Goal: Navigation & Orientation: Find specific page/section

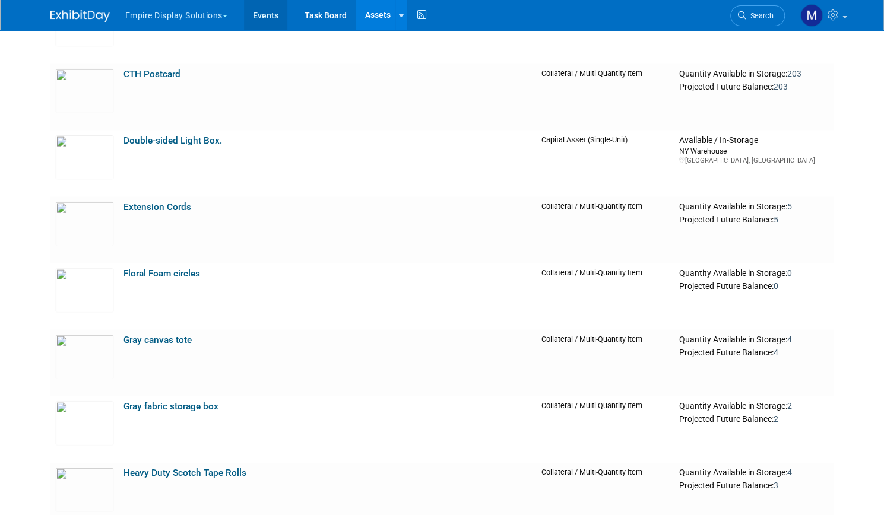
click at [254, 22] on link "Events" at bounding box center [265, 15] width 43 height 30
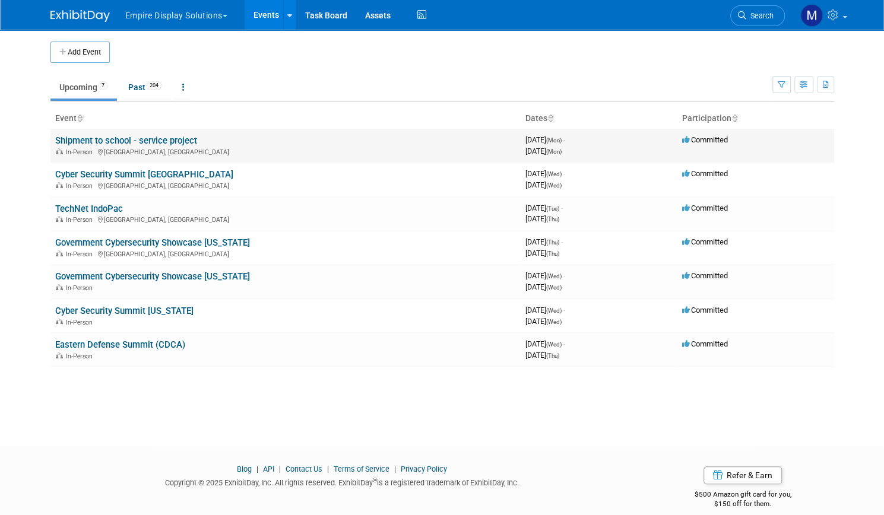
click at [132, 138] on link "Shipment to school - service project" at bounding box center [126, 140] width 142 height 11
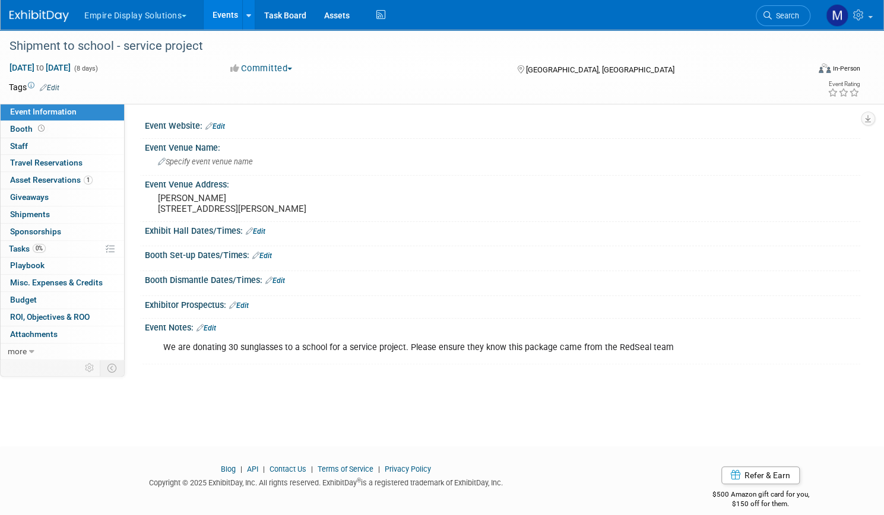
click at [247, 13] on link "Events" at bounding box center [225, 15] width 43 height 30
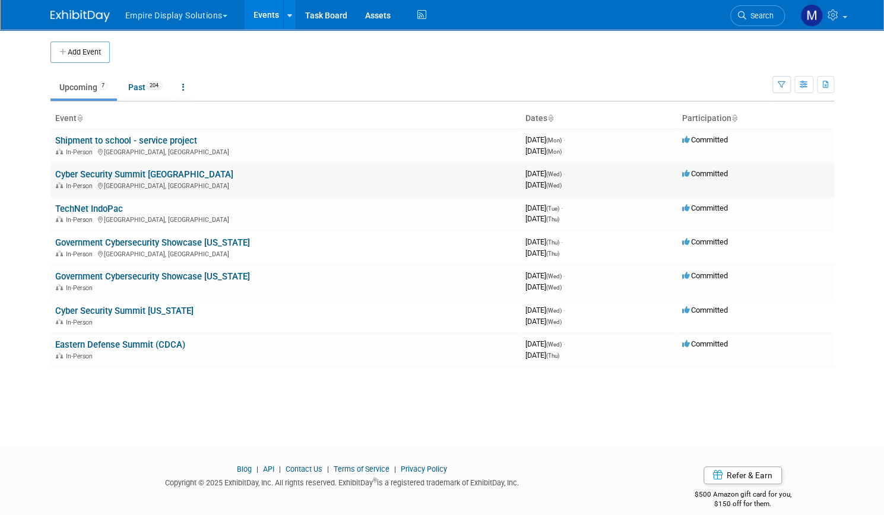
click at [188, 175] on link "Cyber Security Summit [GEOGRAPHIC_DATA]" at bounding box center [144, 174] width 178 height 11
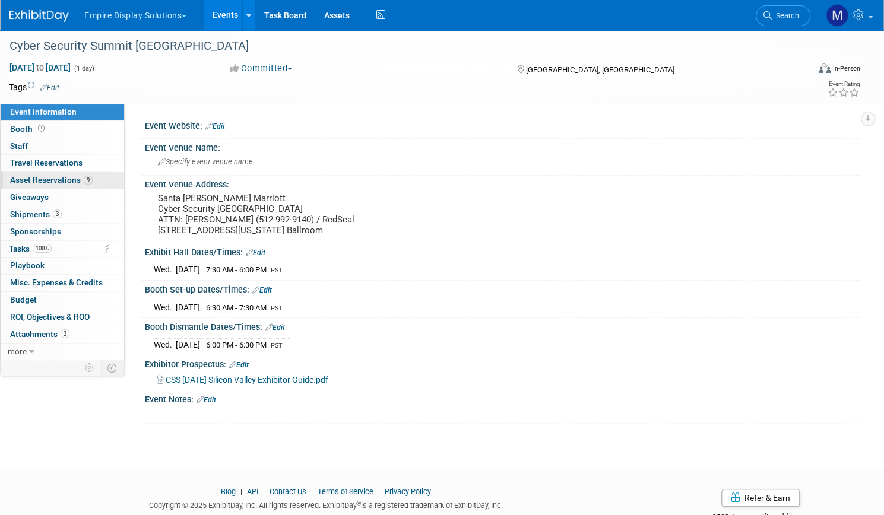
click at [93, 181] on span "Asset Reservations 9" at bounding box center [51, 179] width 83 height 9
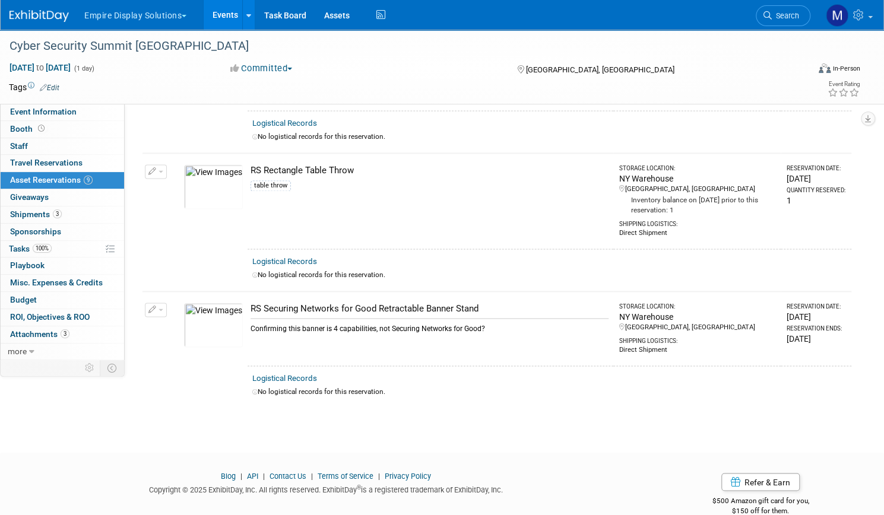
scroll to position [936, 0]
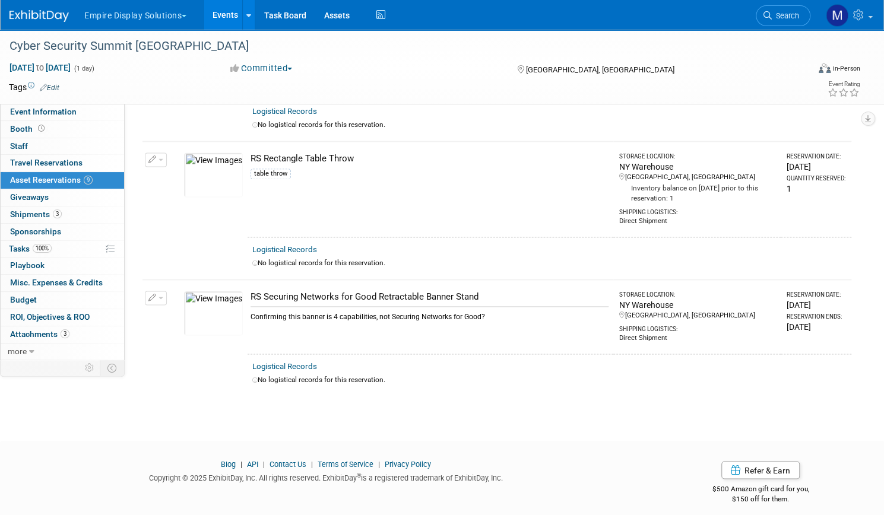
click at [247, 15] on link "Events" at bounding box center [225, 15] width 43 height 30
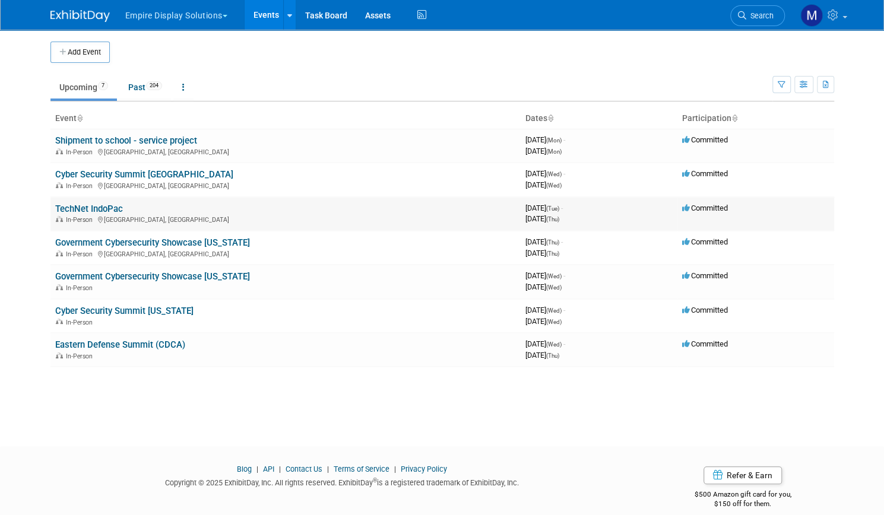
click at [90, 208] on link "TechNet IndoPac" at bounding box center [89, 209] width 68 height 11
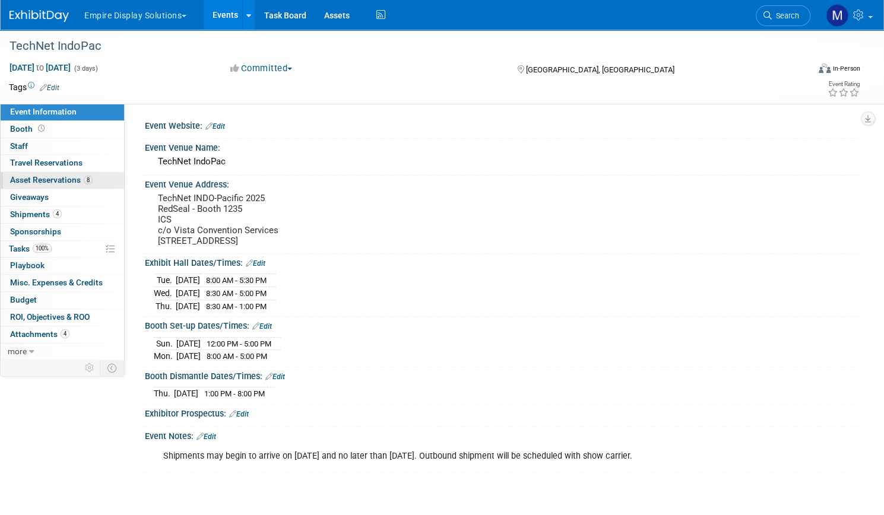
click at [93, 178] on span "Asset Reservations 8" at bounding box center [51, 179] width 83 height 9
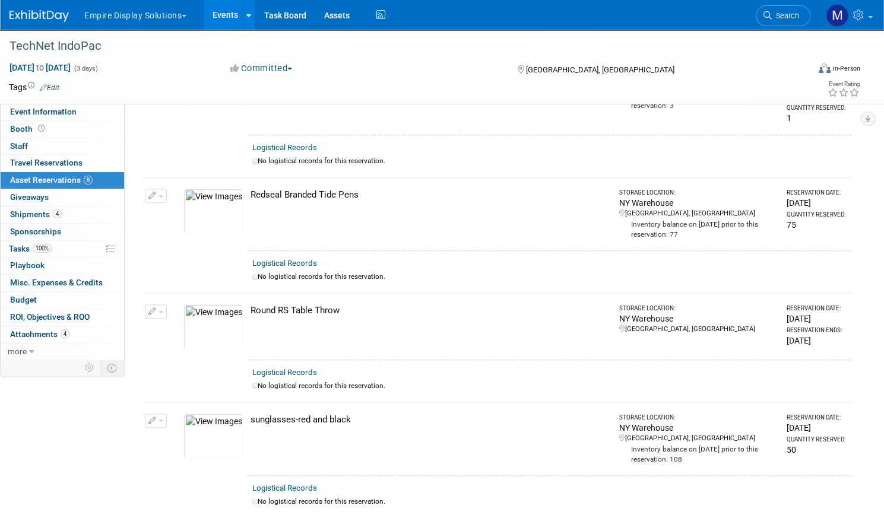
scroll to position [594, 0]
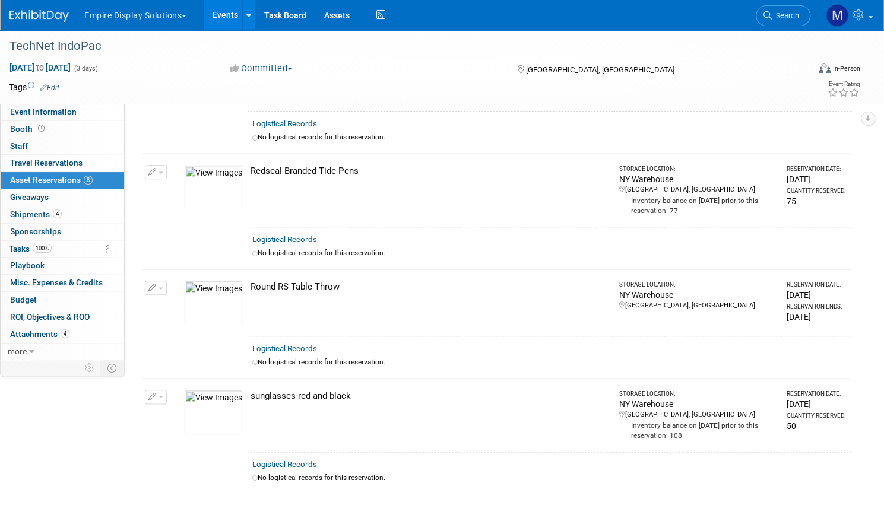
click at [247, 23] on link "Events" at bounding box center [225, 15] width 43 height 30
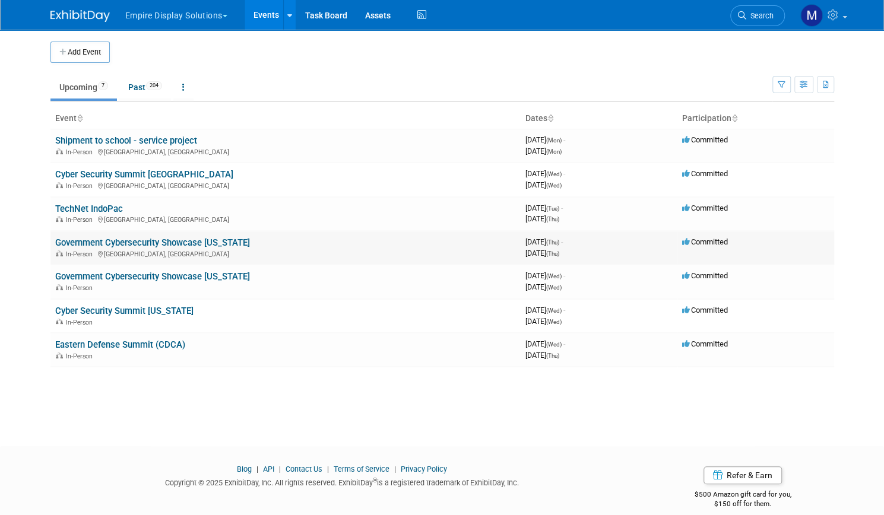
click at [93, 241] on link "Government Cybersecurity Showcase [US_STATE]" at bounding box center [152, 242] width 195 height 11
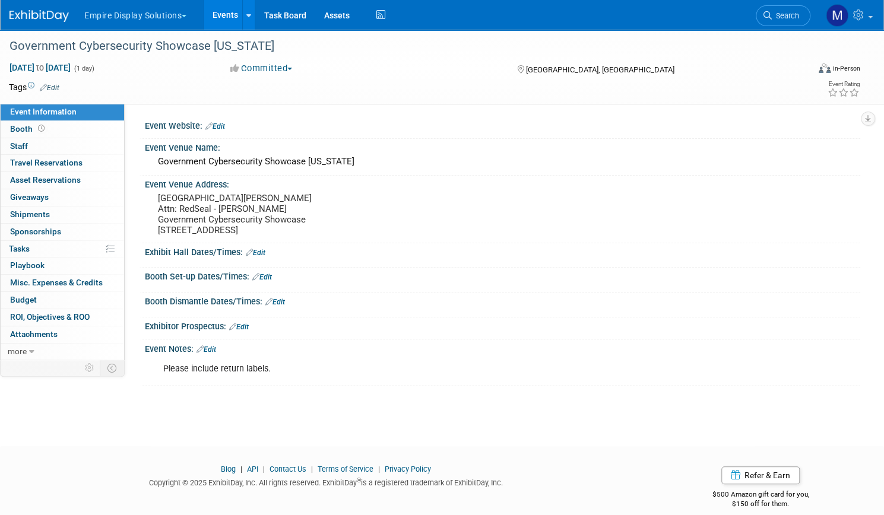
click at [247, 9] on link "Events" at bounding box center [225, 15] width 43 height 30
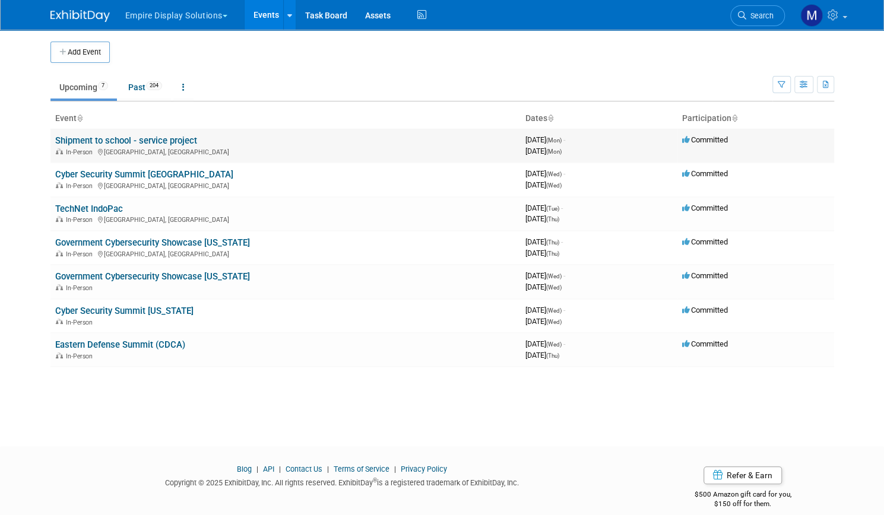
click at [97, 142] on link "Shipment to school - service project" at bounding box center [126, 140] width 142 height 11
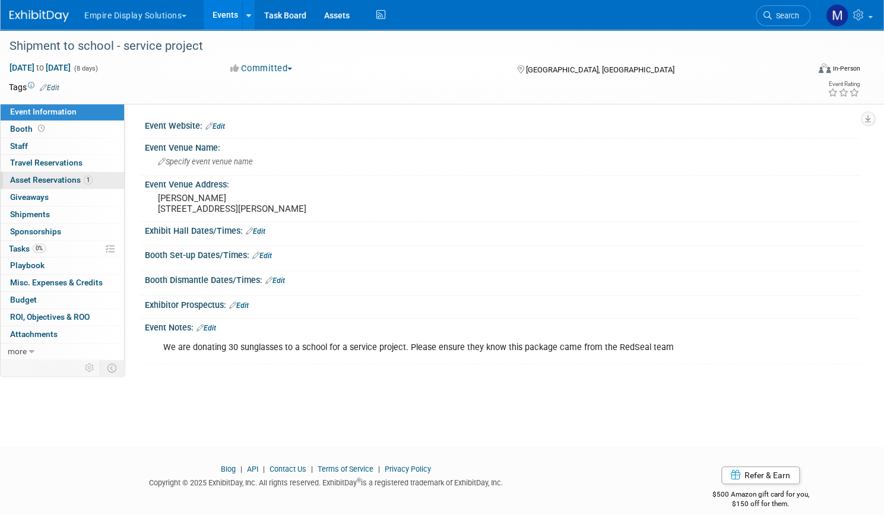
click at [66, 179] on span "Asset Reservations 1" at bounding box center [51, 179] width 83 height 9
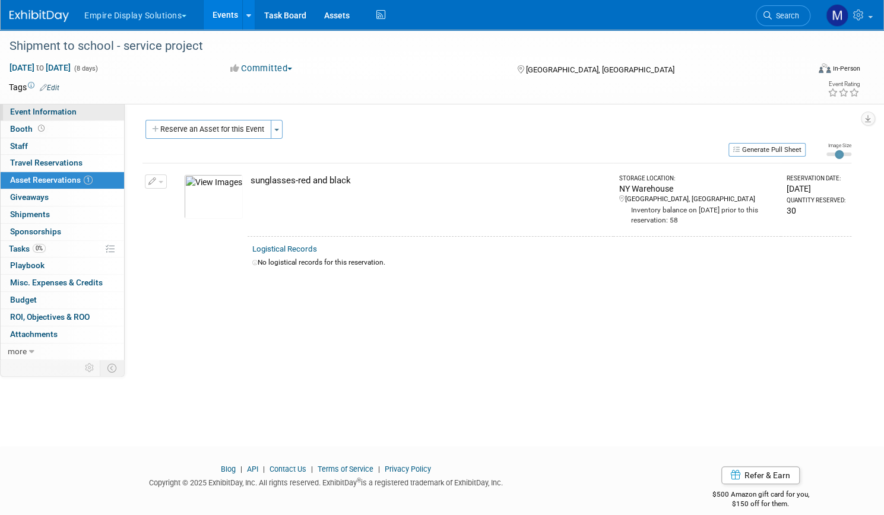
click at [77, 107] on span "Event Information" at bounding box center [43, 111] width 66 height 9
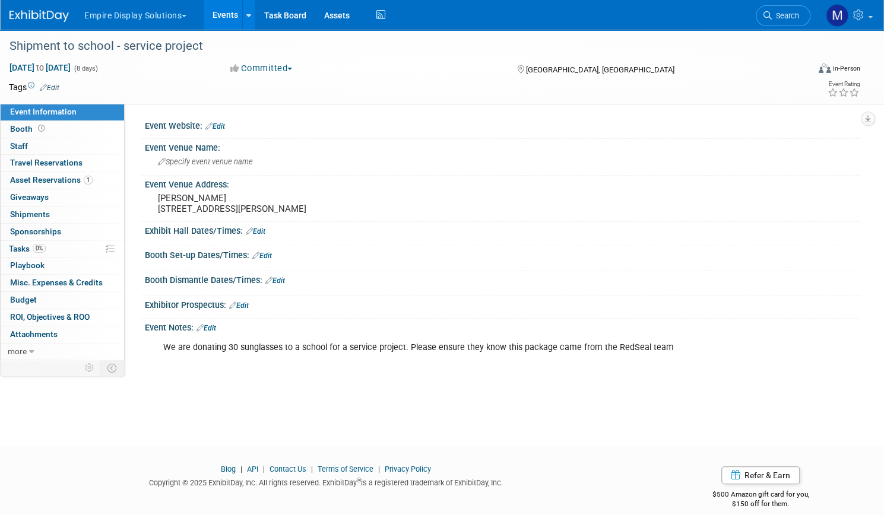
click at [182, 12] on button "Empire Display Solutions" at bounding box center [142, 13] width 118 height 26
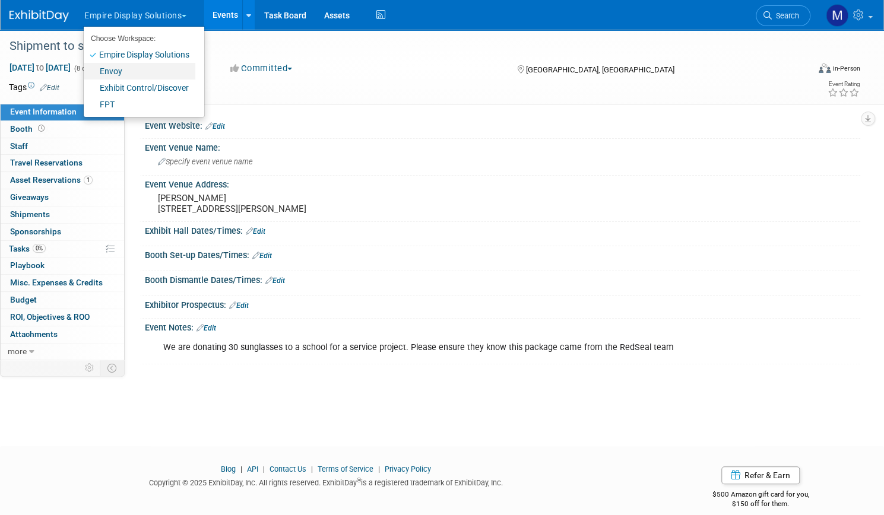
click at [157, 73] on link "Envoy" at bounding box center [140, 71] width 112 height 17
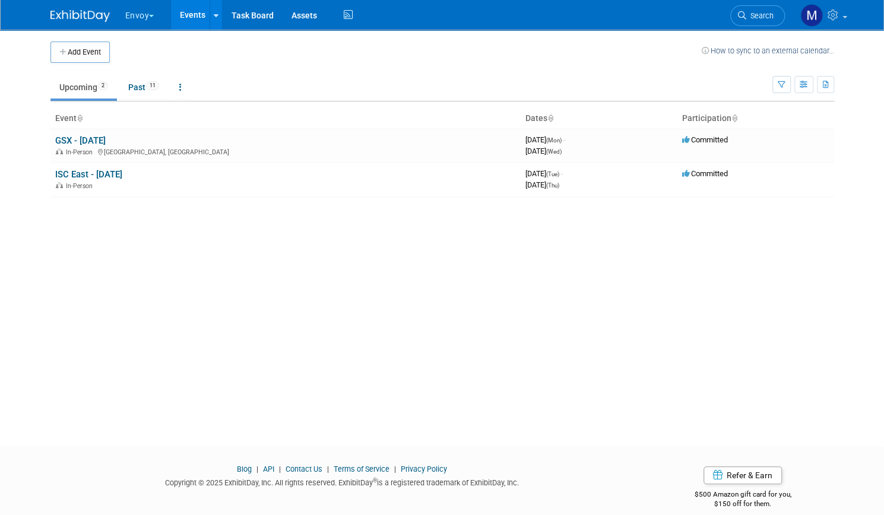
click at [142, 20] on button "Envoy" at bounding box center [146, 13] width 45 height 26
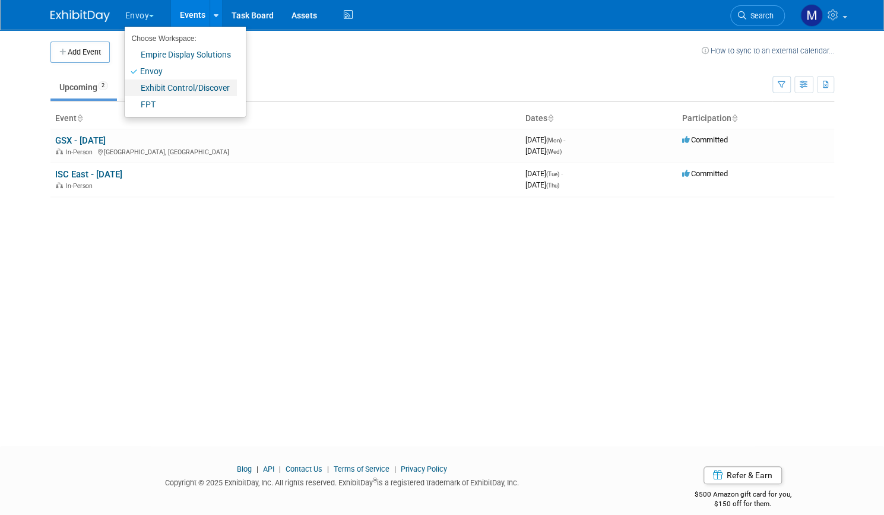
click at [142, 86] on link "Exhibit Control/Discover" at bounding box center [181, 88] width 112 height 17
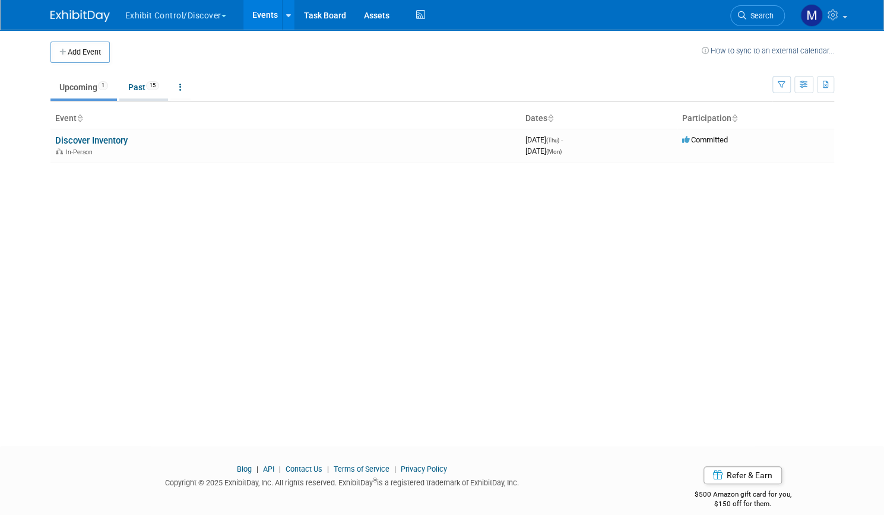
click at [128, 93] on link "Past 15" at bounding box center [143, 87] width 49 height 23
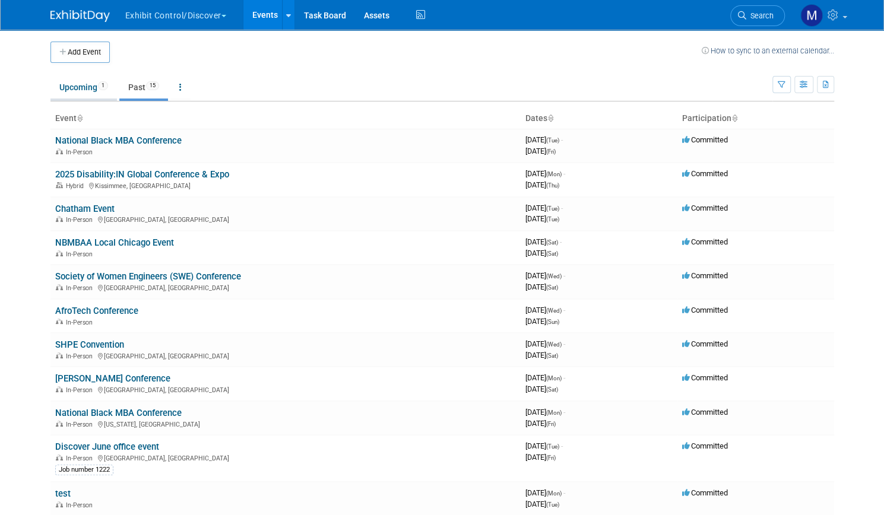
click at [80, 90] on link "Upcoming 1" at bounding box center [83, 87] width 66 height 23
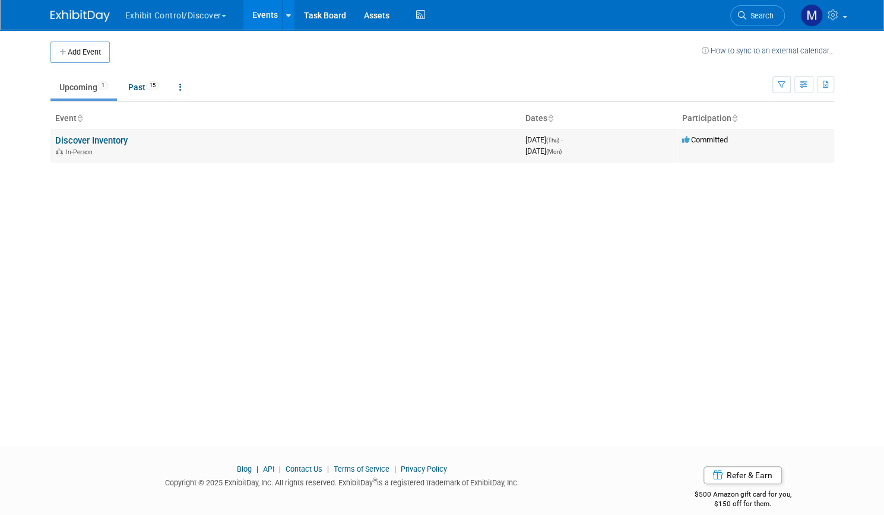
click at [106, 138] on link "Discover Inventory" at bounding box center [91, 140] width 72 height 11
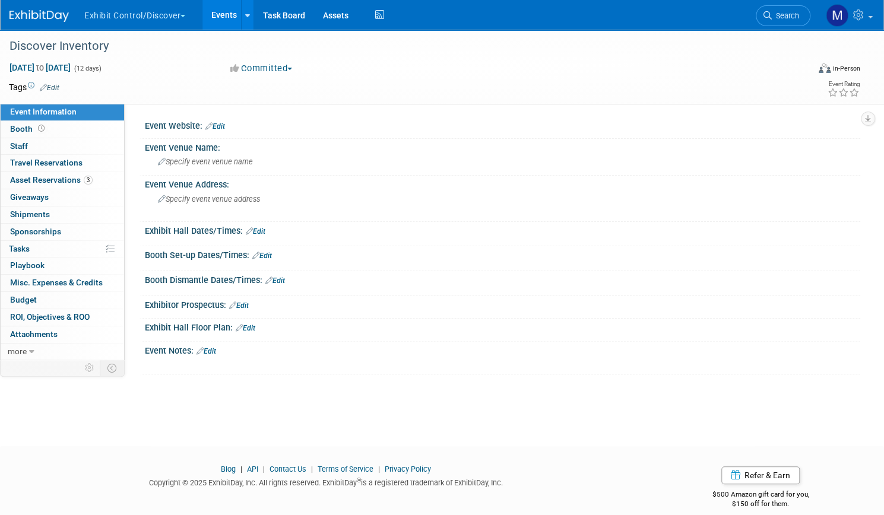
click at [180, 20] on button "Exhibit Control/Discover" at bounding box center [141, 13] width 117 height 26
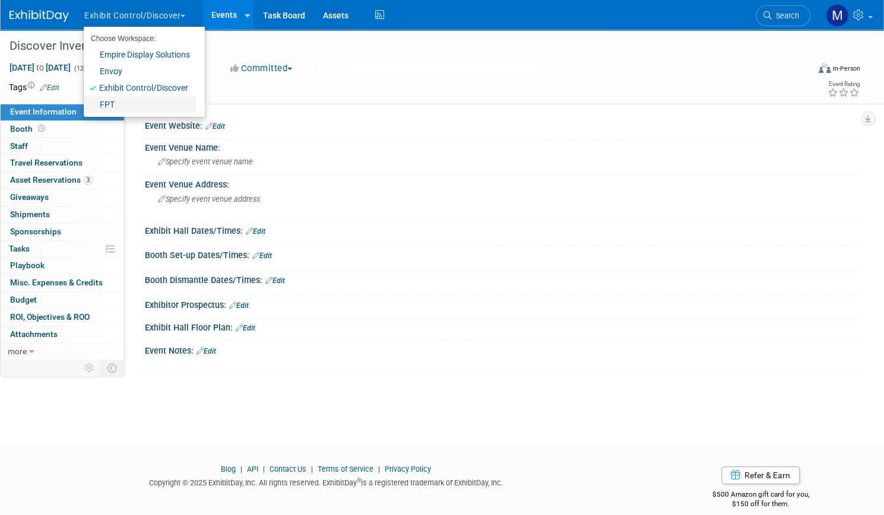
click at [148, 104] on link "FPT" at bounding box center [140, 104] width 112 height 17
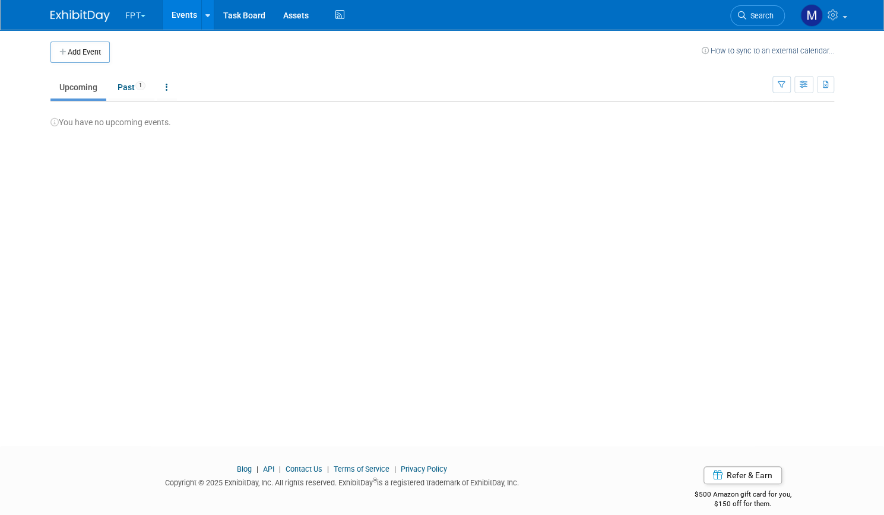
click at [182, 17] on link "Events" at bounding box center [184, 15] width 43 height 30
click at [132, 15] on button "FPT" at bounding box center [142, 13] width 37 height 26
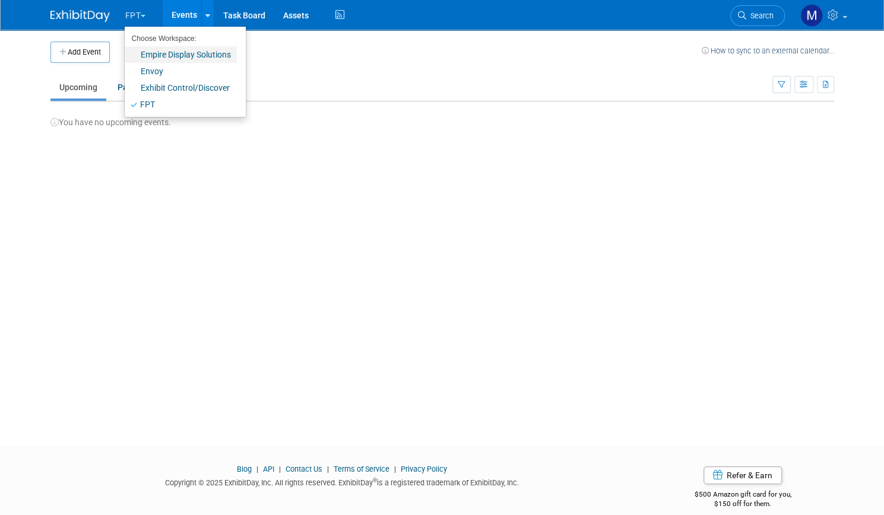
click at [140, 55] on link "Empire Display Solutions" at bounding box center [181, 54] width 112 height 17
